Goal: Information Seeking & Learning: Check status

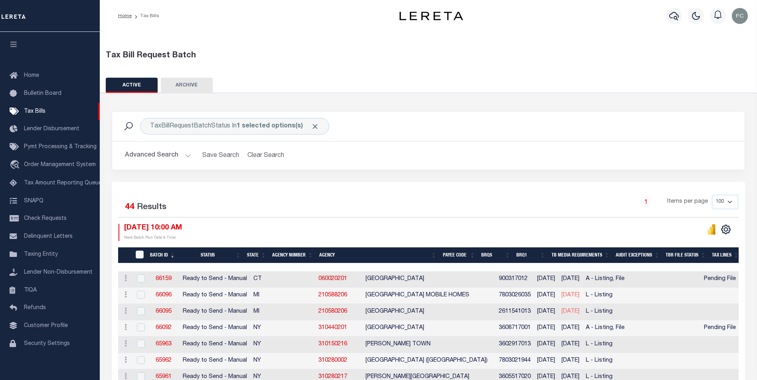
click at [162, 155] on button "Advanced Search" at bounding box center [158, 156] width 66 height 16
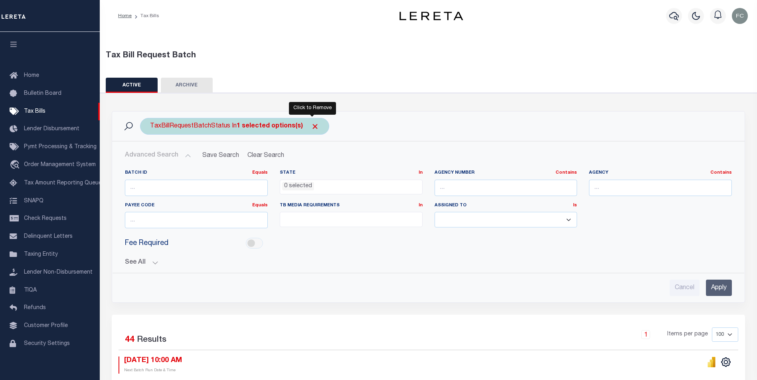
click at [311, 127] on span "Click to Remove" at bounding box center [315, 126] width 8 height 8
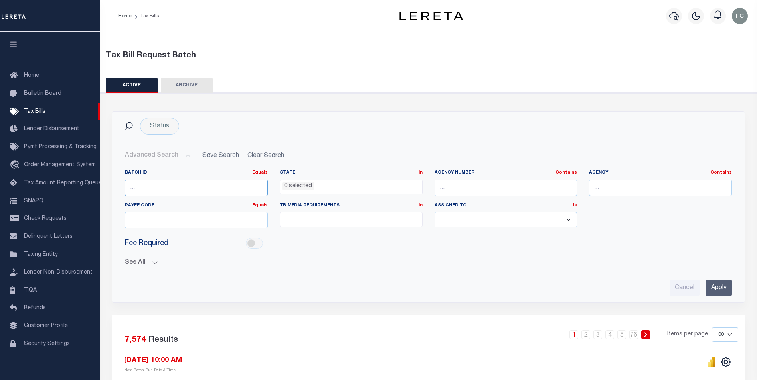
click at [151, 190] on input "number" at bounding box center [196, 188] width 143 height 16
click at [335, 219] on ul at bounding box center [351, 218] width 142 height 11
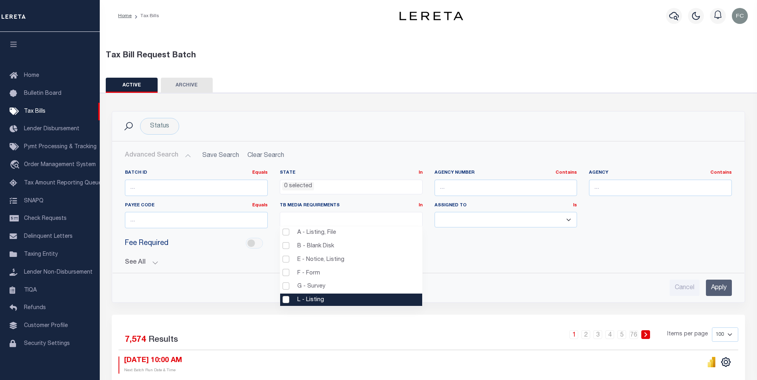
click at [288, 303] on li "L - Listing" at bounding box center [351, 301] width 142 height 14
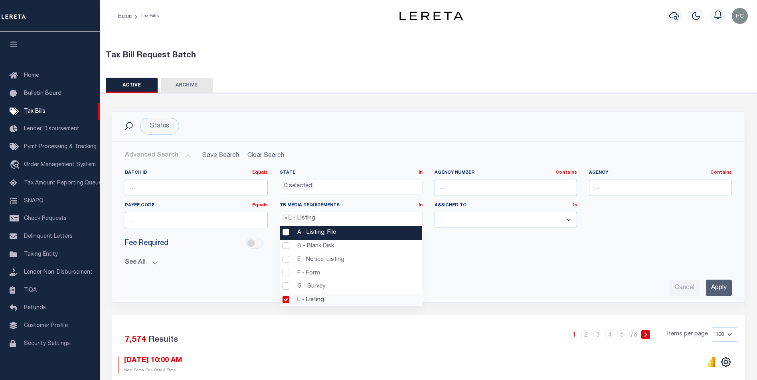
click at [290, 236] on li "A - Listing, File" at bounding box center [351, 234] width 142 height 14
select select "16"
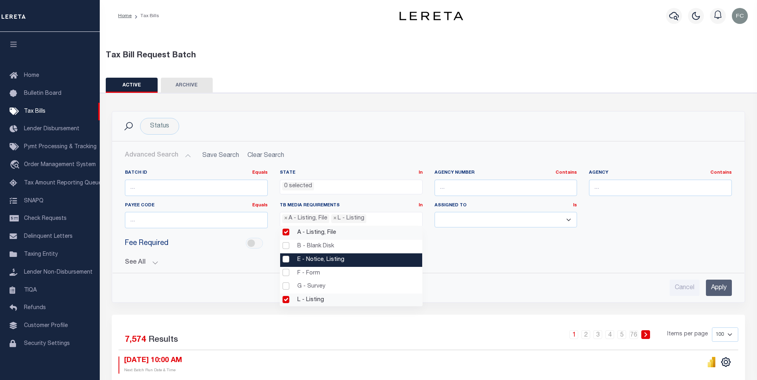
click at [284, 260] on li "E - Notice, Listing" at bounding box center [351, 261] width 142 height 14
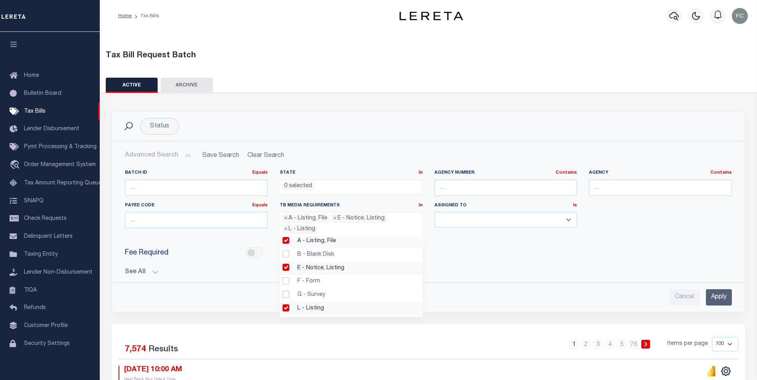
scroll to position [0, 0]
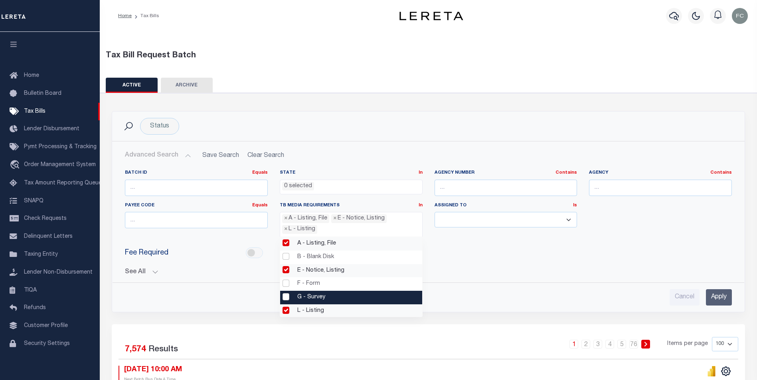
click at [718, 293] on input "Apply" at bounding box center [718, 298] width 26 height 16
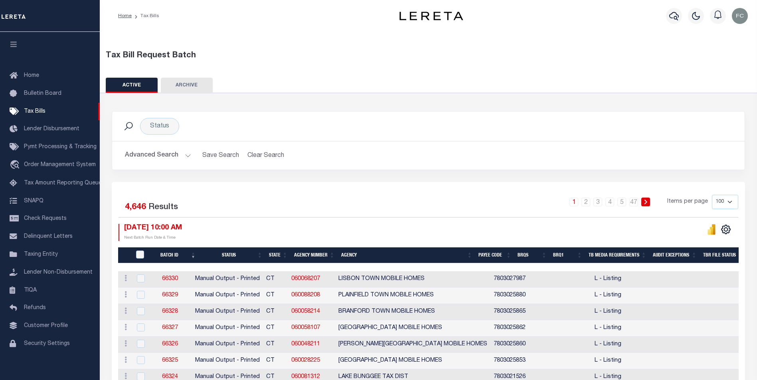
click at [159, 160] on button "Advanced Search" at bounding box center [158, 156] width 66 height 16
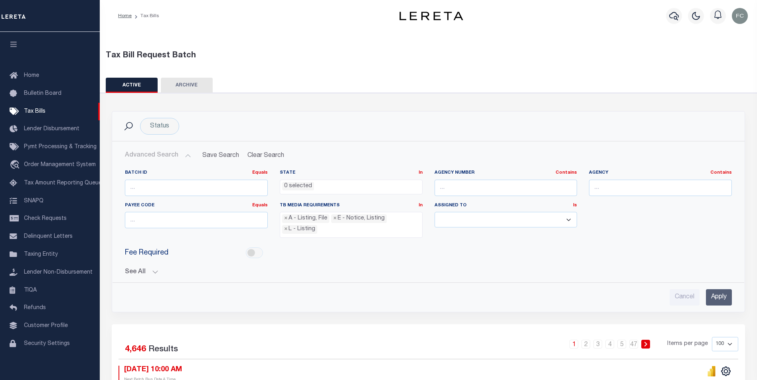
click at [158, 271] on button "See All" at bounding box center [428, 273] width 607 height 8
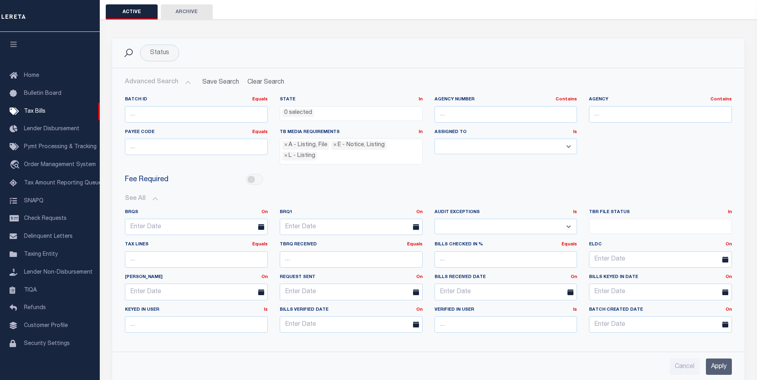
scroll to position [80, 0]
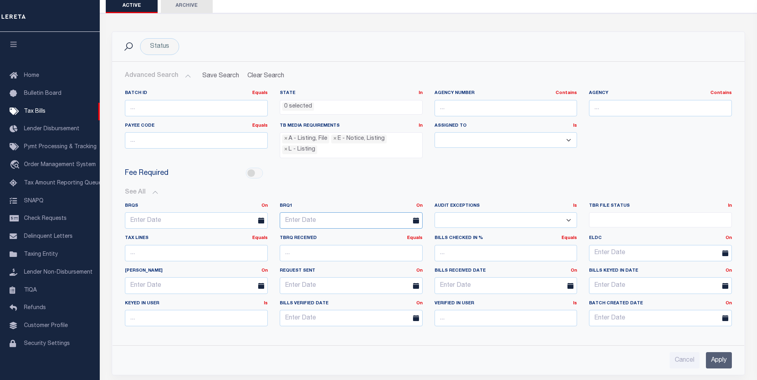
click at [319, 218] on input "text" at bounding box center [351, 221] width 143 height 16
click at [304, 296] on span "13" at bounding box center [306, 296] width 16 height 16
type input "[DATE]"
click at [711, 361] on input "Apply" at bounding box center [718, 361] width 26 height 16
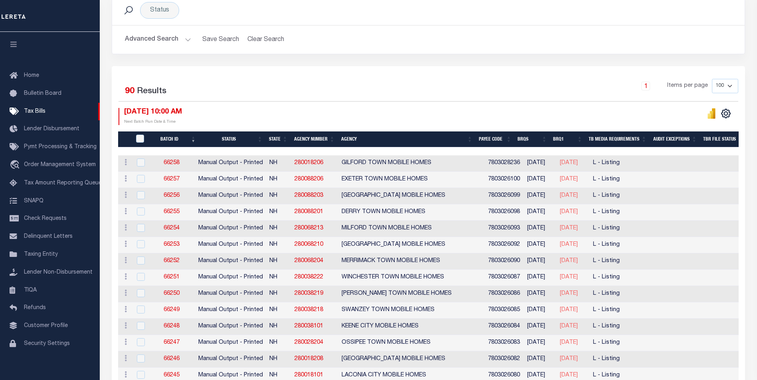
scroll to position [120, 0]
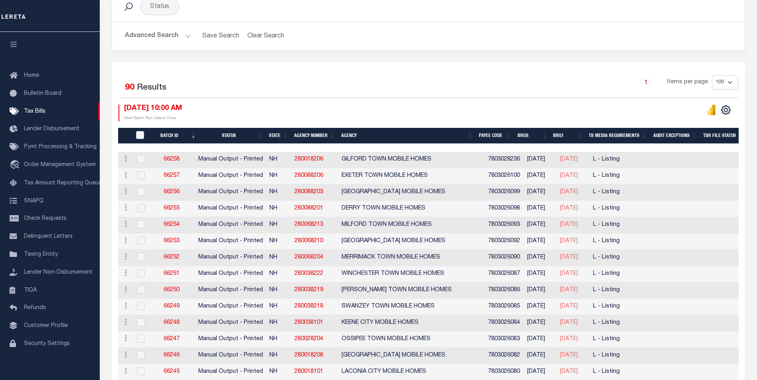
click at [184, 39] on button "Advanced Search" at bounding box center [158, 36] width 66 height 16
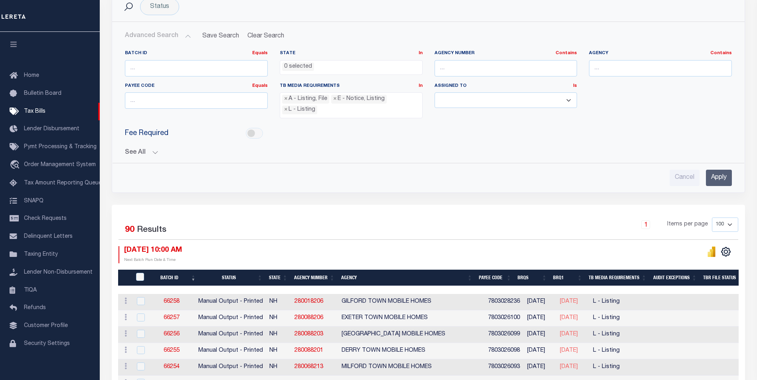
click at [157, 150] on button "See All" at bounding box center [428, 153] width 607 height 8
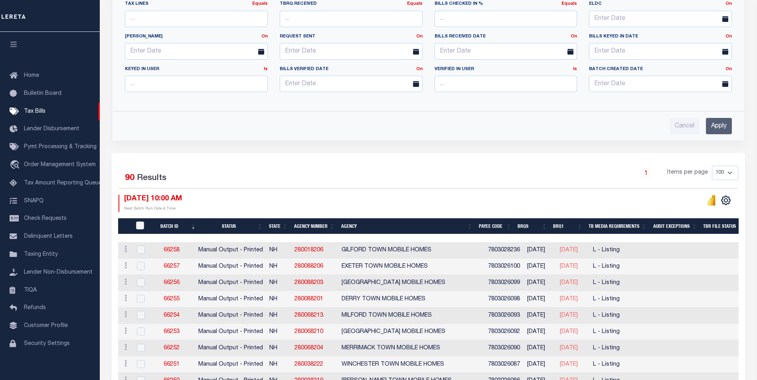
scroll to position [319, 0]
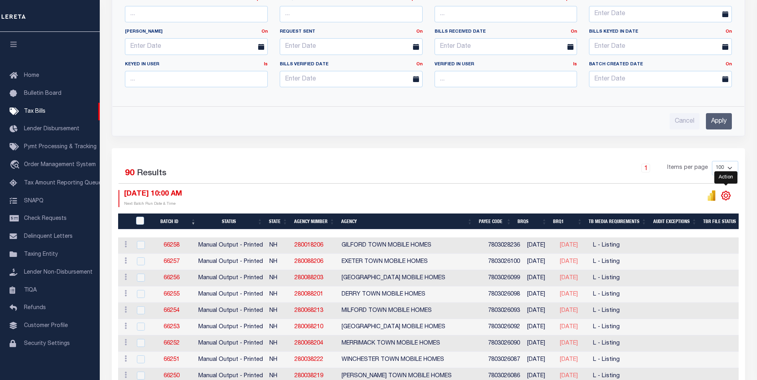
click at [725, 198] on icon at bounding box center [725, 196] width 10 height 10
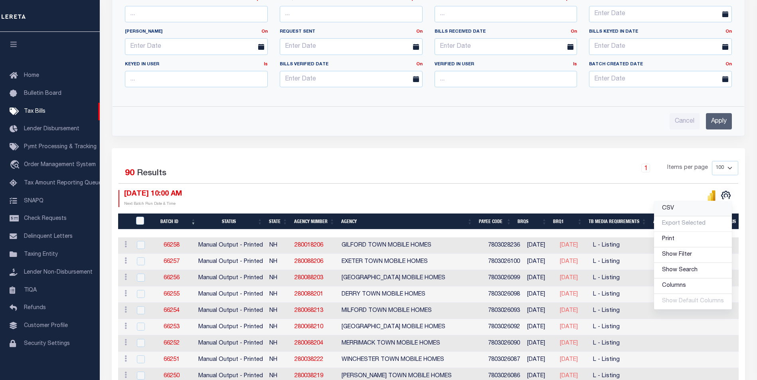
click at [663, 209] on link "CSV" at bounding box center [693, 209] width 78 height 16
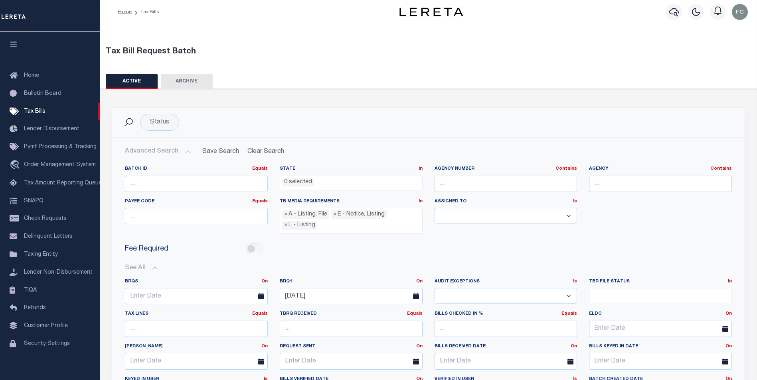
scroll to position [0, 0]
